Goal: Navigation & Orientation: Understand site structure

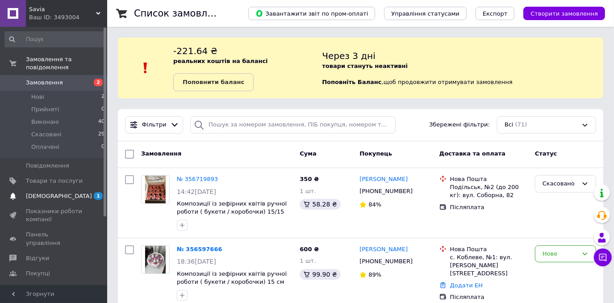
click at [94, 192] on span "1 0" at bounding box center [95, 196] width 25 height 8
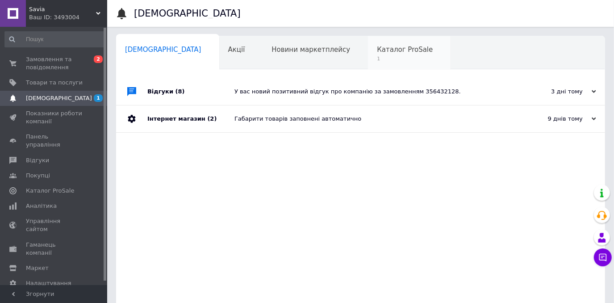
click at [368, 44] on div "Каталог ProSale 1" at bounding box center [409, 53] width 83 height 34
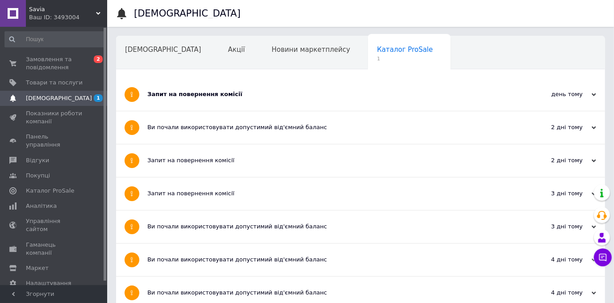
click at [359, 95] on div "Запит на повернення комісії" at bounding box center [326, 94] width 359 height 8
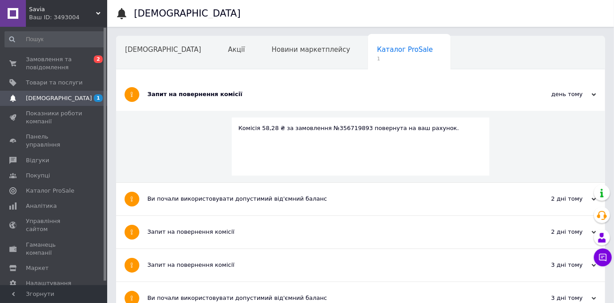
click at [196, 79] on span "Навчання та заходи" at bounding box center [160, 83] width 71 height 8
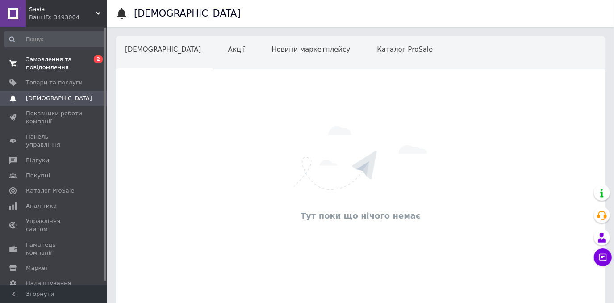
click at [57, 71] on span "Замовлення та повідомлення" at bounding box center [54, 63] width 57 height 16
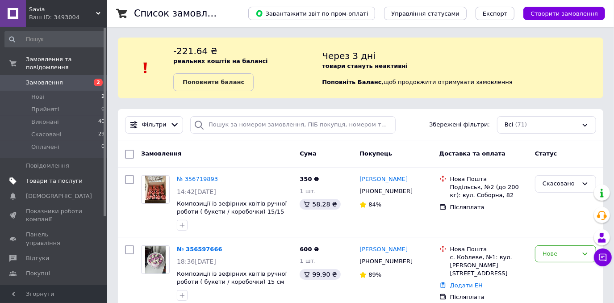
click at [55, 173] on link "Товари та послуги" at bounding box center [55, 180] width 110 height 15
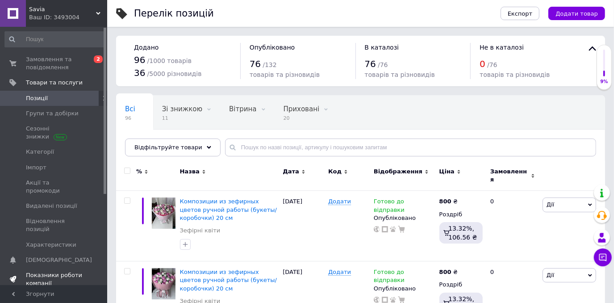
click at [58, 271] on span "Показники роботи компанії" at bounding box center [54, 279] width 57 height 16
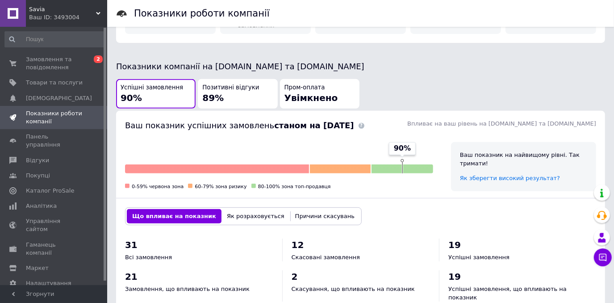
scroll to position [225, 0]
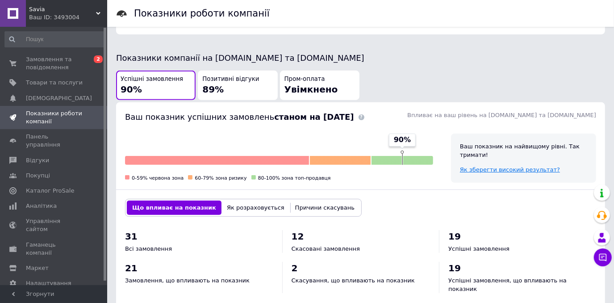
click at [480, 166] on span "Як зберегти високий результат?" at bounding box center [510, 169] width 100 height 7
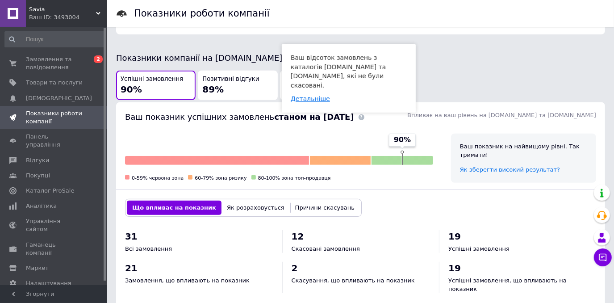
click at [315, 95] on link "Детальніше" at bounding box center [310, 98] width 39 height 7
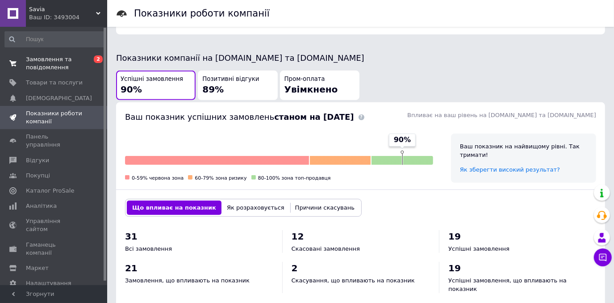
click at [64, 66] on span "Замовлення та повідомлення" at bounding box center [54, 63] width 57 height 16
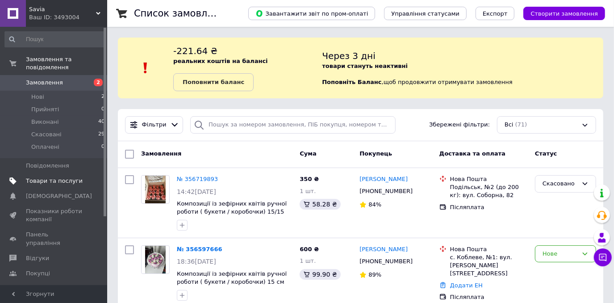
click at [57, 177] on span "Товари та послуги" at bounding box center [54, 181] width 57 height 8
